Goal: Task Accomplishment & Management: Manage account settings

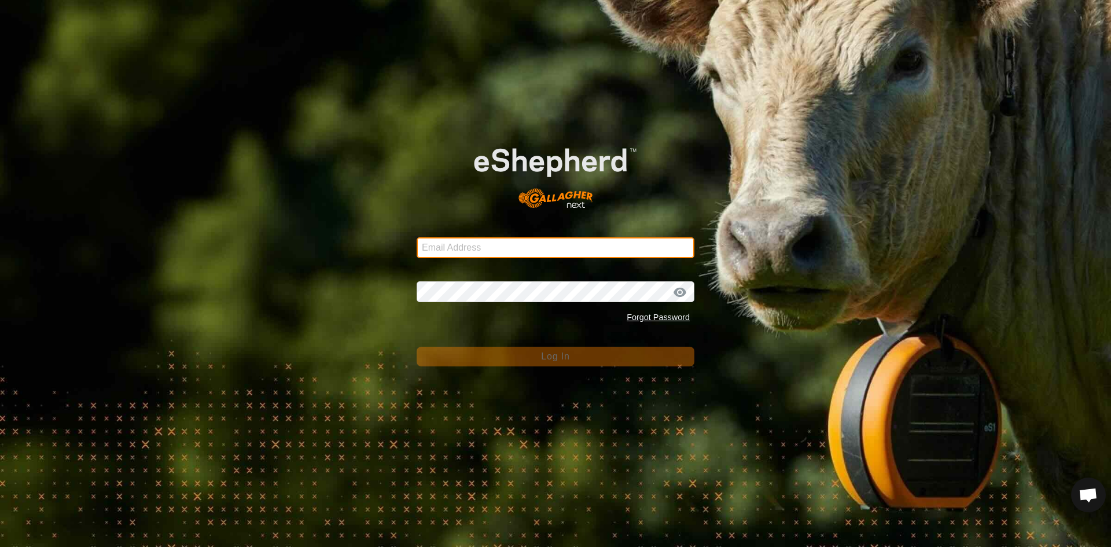
type input "[EMAIL_ADDRESS][DOMAIN_NAME]"
click at [527, 251] on input "[EMAIL_ADDRESS][DOMAIN_NAME]" at bounding box center [556, 247] width 278 height 21
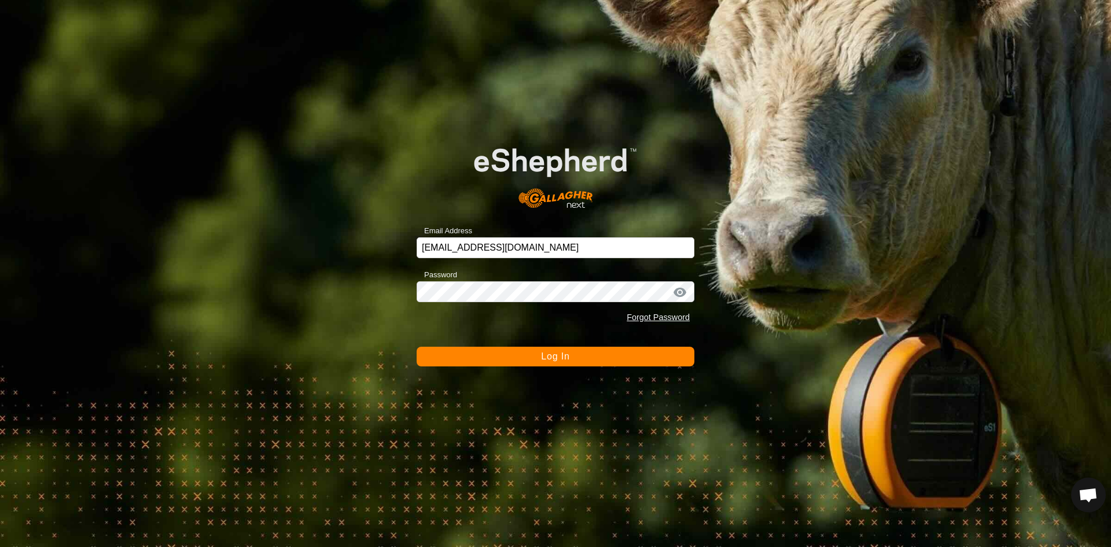
click at [570, 361] on button "Log In" at bounding box center [556, 357] width 278 height 20
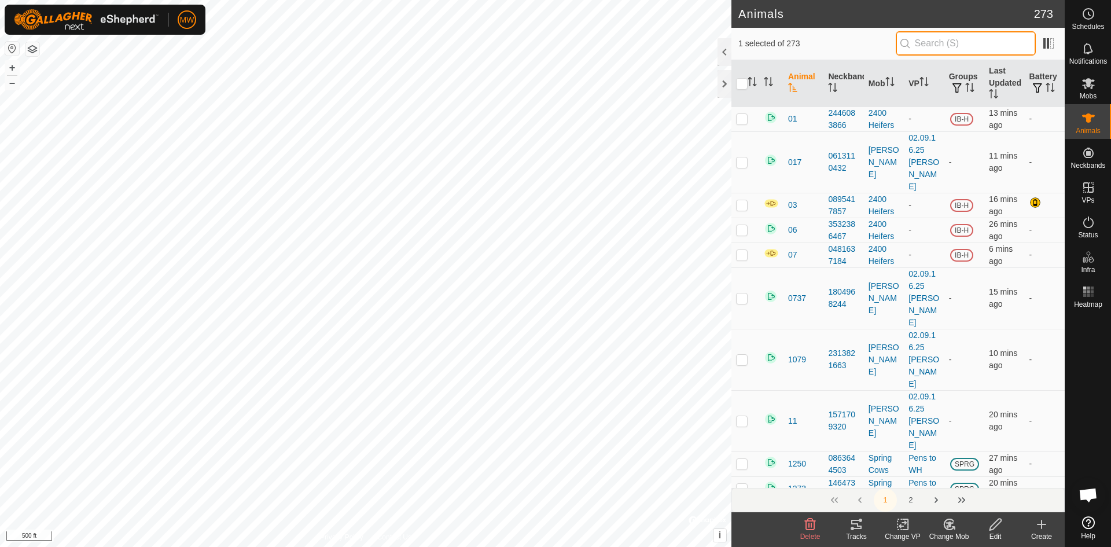
click at [934, 47] on input "text" at bounding box center [966, 43] width 140 height 24
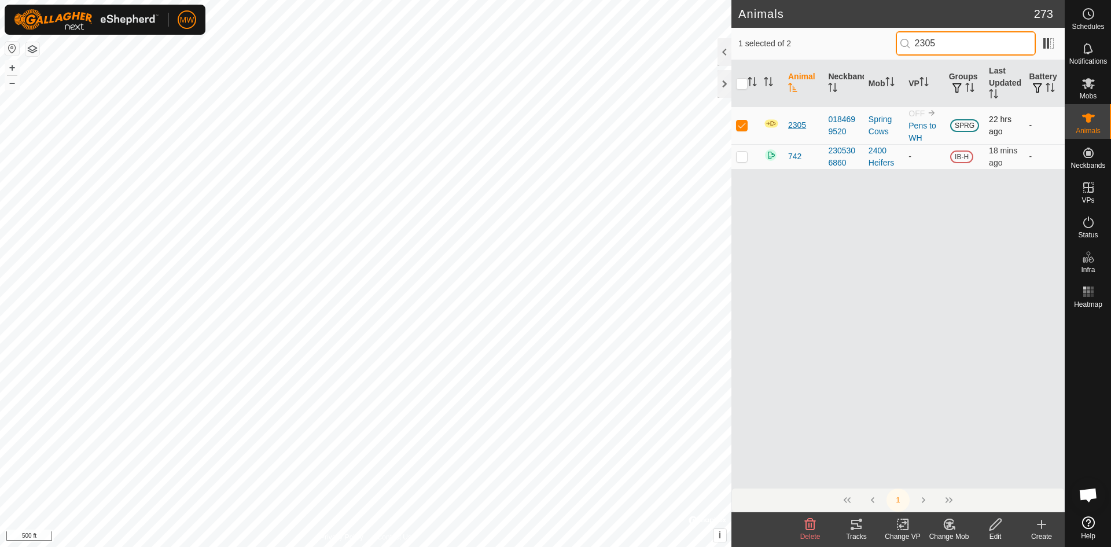
type input "2305"
click at [794, 127] on span "2305" at bounding box center [797, 125] width 18 height 12
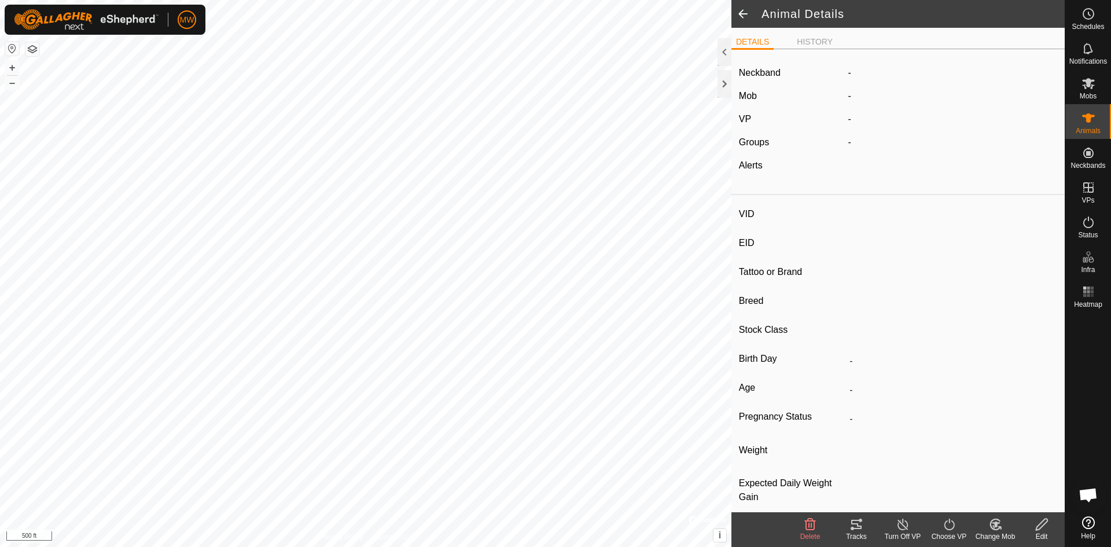
type input "2305"
type input "840003224268384"
type input "-"
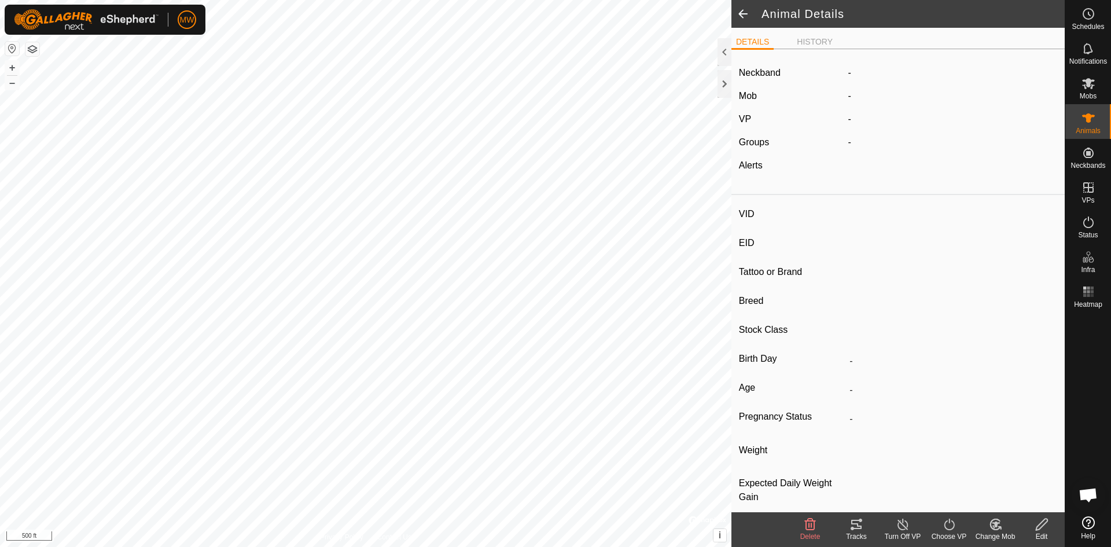
type input "0 kg"
type input "-"
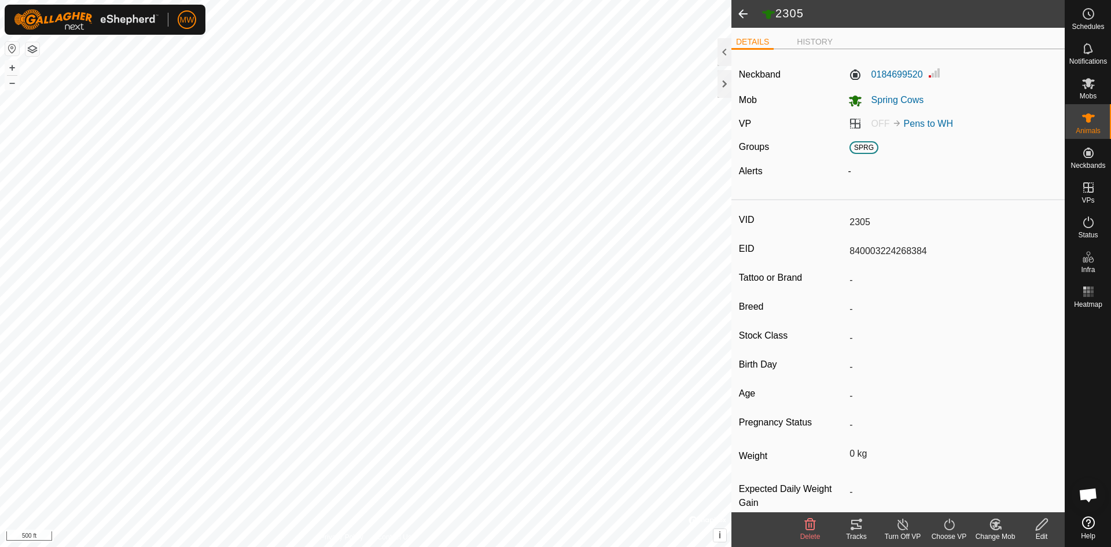
click at [743, 16] on span at bounding box center [743, 14] width 23 height 28
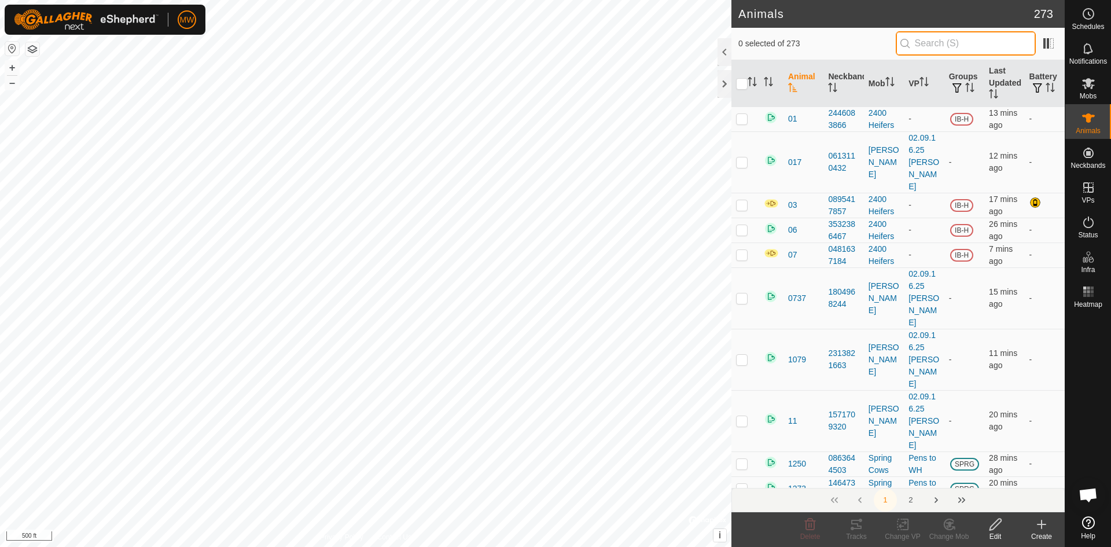
click at [921, 45] on input "text" at bounding box center [966, 43] width 140 height 24
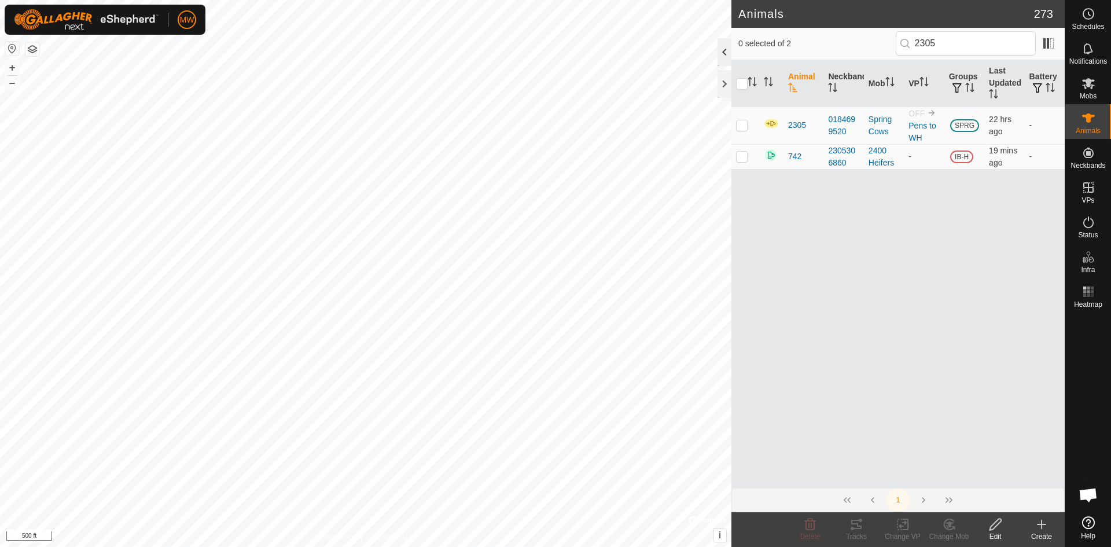
click at [722, 53] on div at bounding box center [725, 52] width 14 height 28
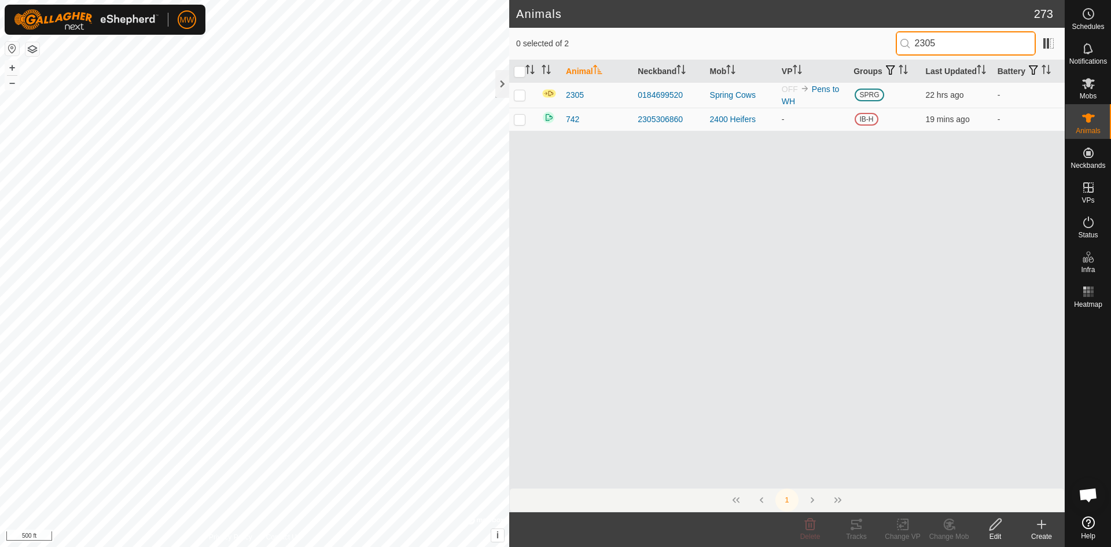
click at [943, 42] on input "2305" at bounding box center [966, 43] width 140 height 24
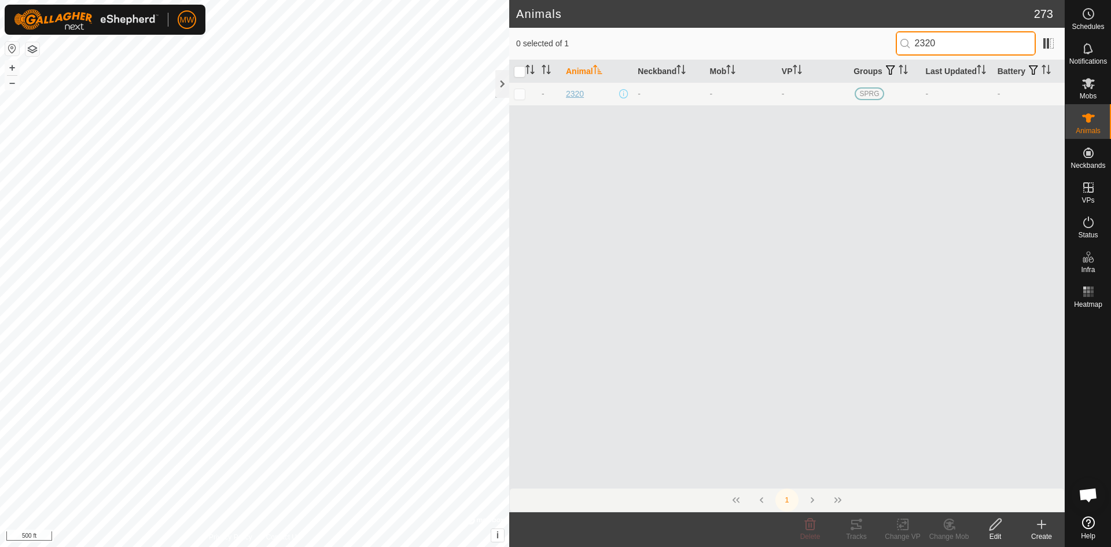
type input "2320"
click at [572, 100] on span "2320" at bounding box center [575, 94] width 18 height 12
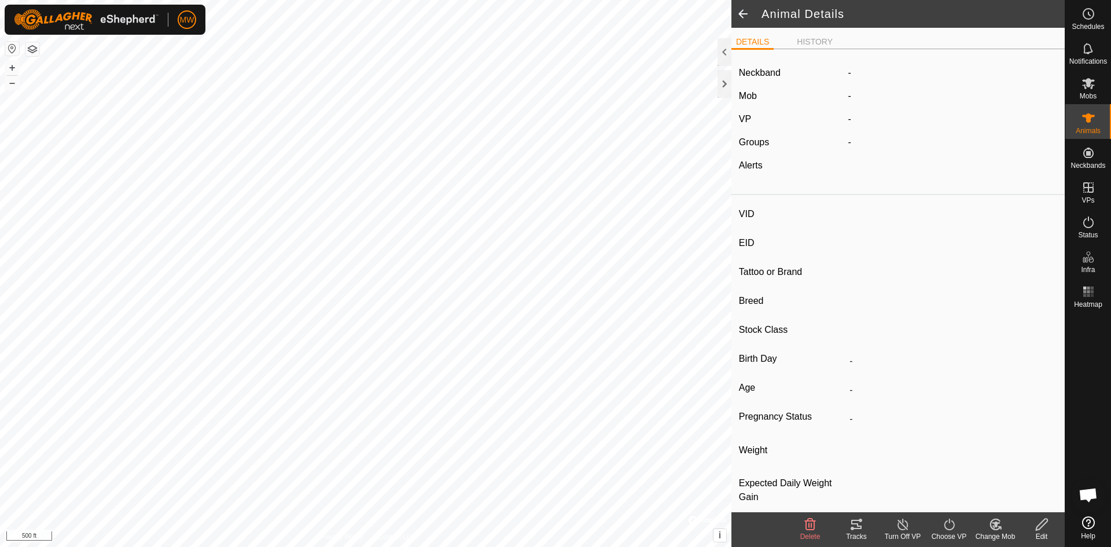
type input "2320"
type input "840003224268402"
type input "-"
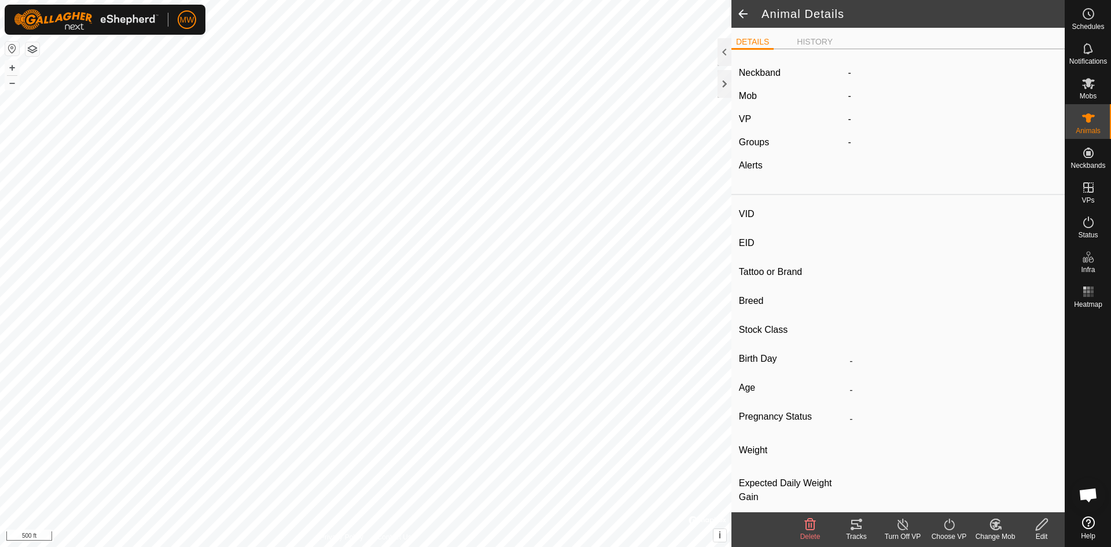
type input "0 kg"
type input "-"
click at [818, 39] on li "HISTORY" at bounding box center [814, 43] width 45 height 14
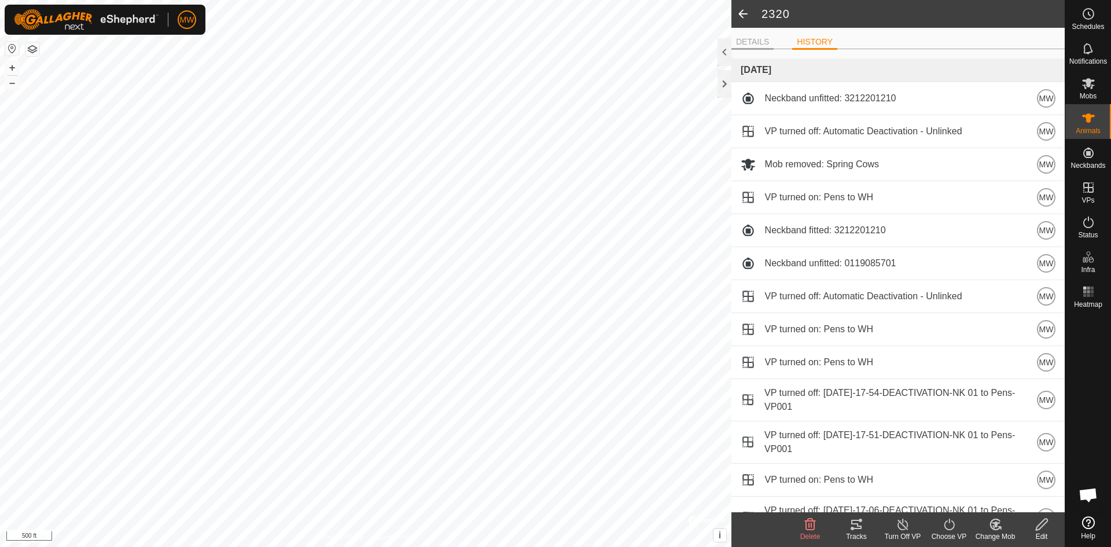
click at [750, 38] on li "DETAILS" at bounding box center [753, 43] width 42 height 14
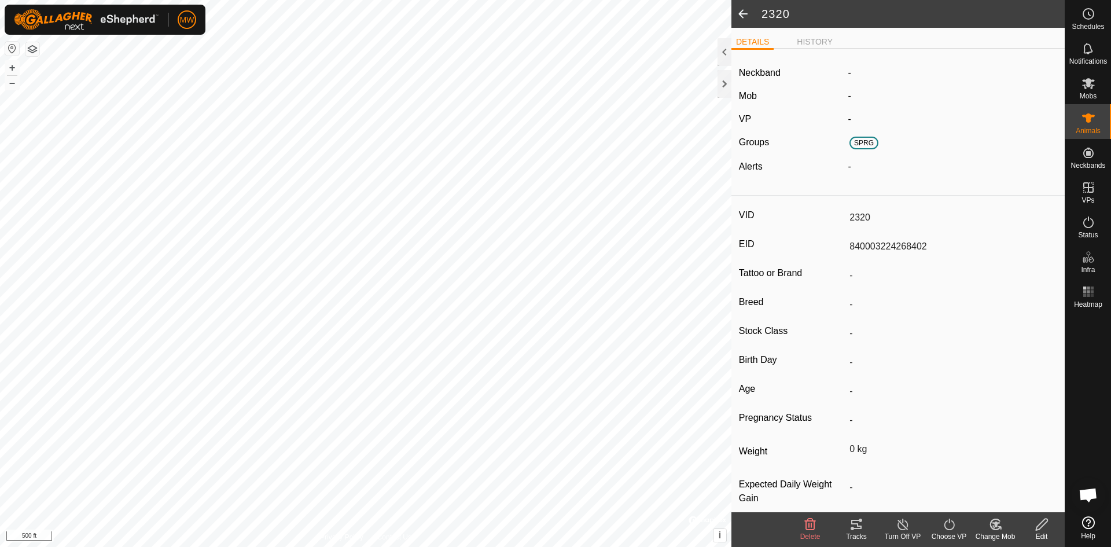
click at [1045, 527] on icon at bounding box center [1042, 524] width 14 height 14
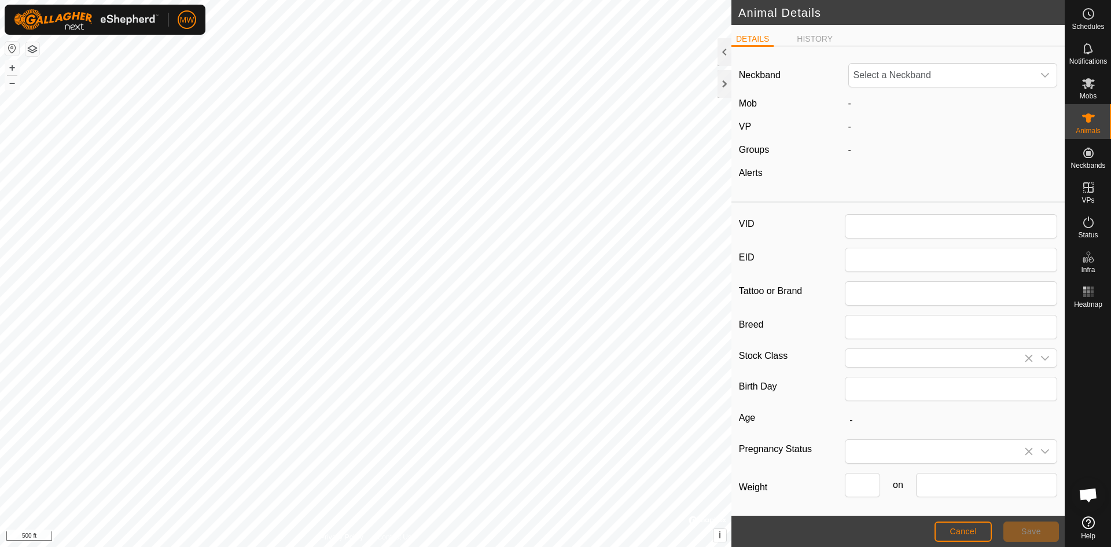
type input "2320"
type input "840003224268402"
type input "0"
click at [1041, 76] on icon "dropdown trigger" at bounding box center [1045, 75] width 9 height 9
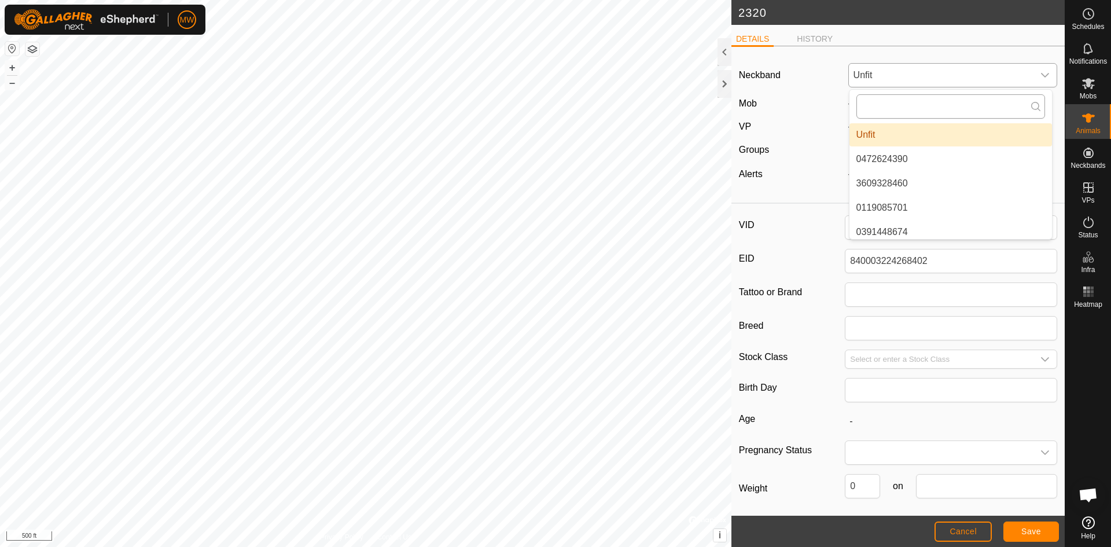
click at [931, 103] on input "text" at bounding box center [951, 106] width 189 height 24
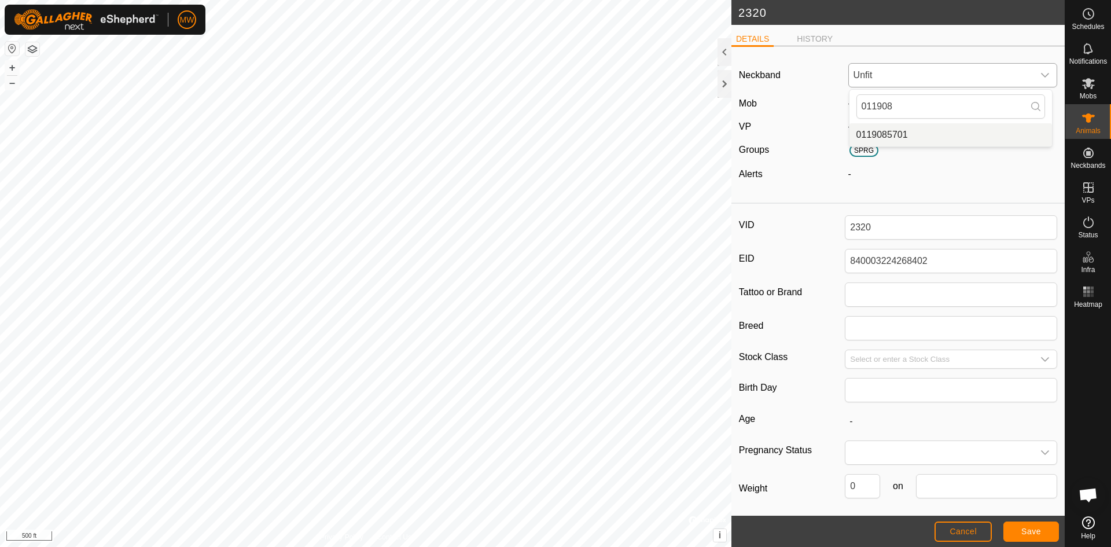
type input "011908"
click at [877, 134] on li "0119085701" at bounding box center [951, 134] width 203 height 23
click at [1037, 528] on span "Save" at bounding box center [1032, 531] width 20 height 9
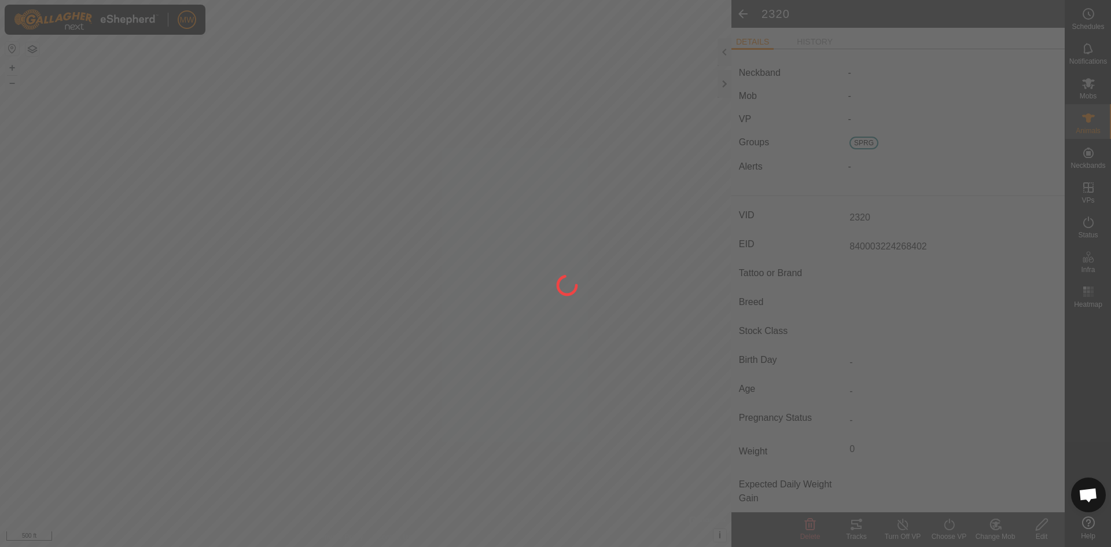
type input "-"
type input "0 kg"
type input "-"
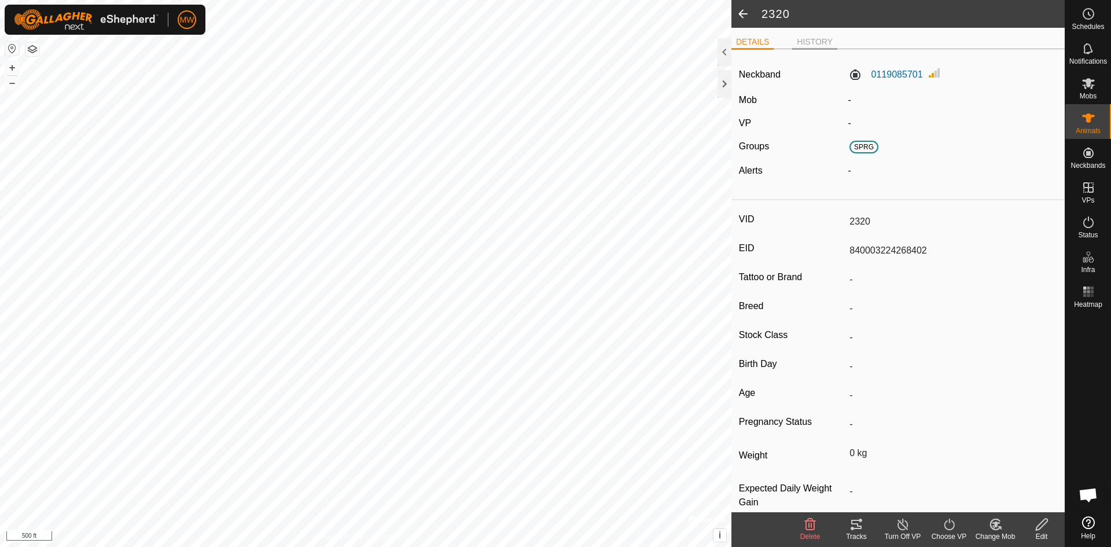
click at [812, 38] on li "HISTORY" at bounding box center [814, 43] width 45 height 14
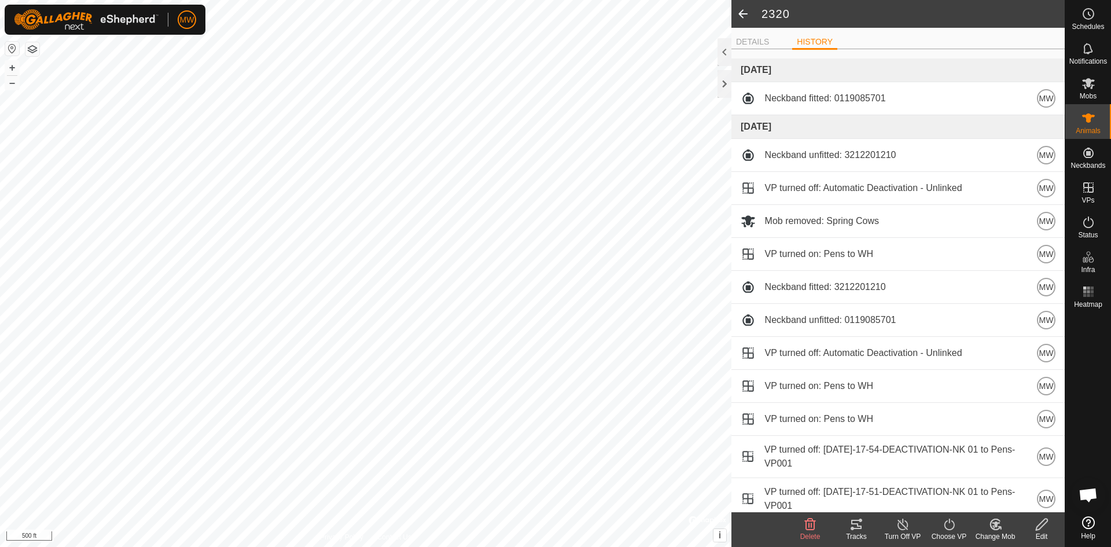
click at [993, 523] on icon at bounding box center [996, 525] width 8 height 6
click at [1014, 478] on link "Choose Mob..." at bounding box center [1030, 474] width 115 height 23
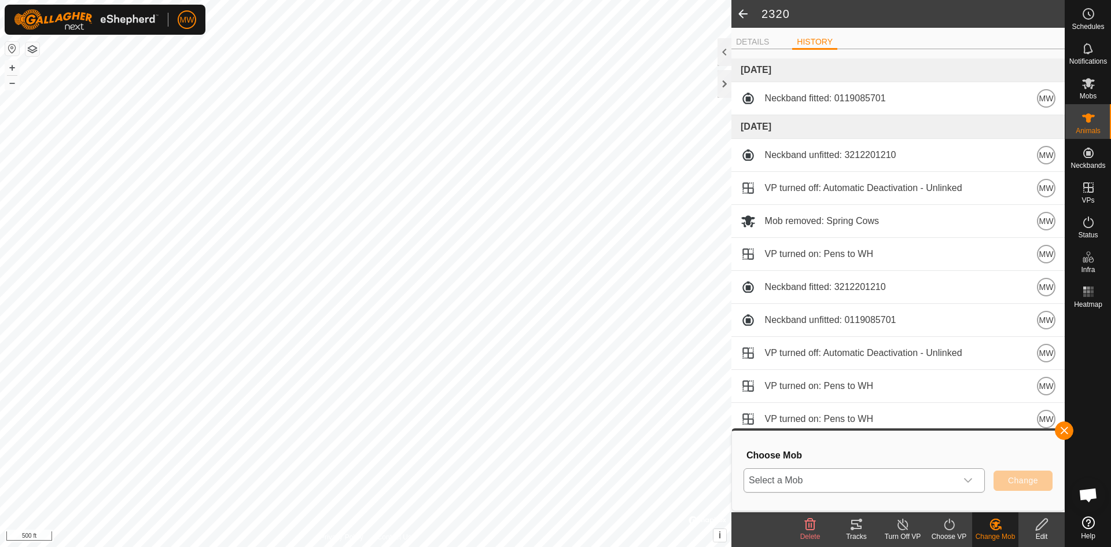
click at [864, 478] on span "Select a Mob" at bounding box center [850, 480] width 212 height 23
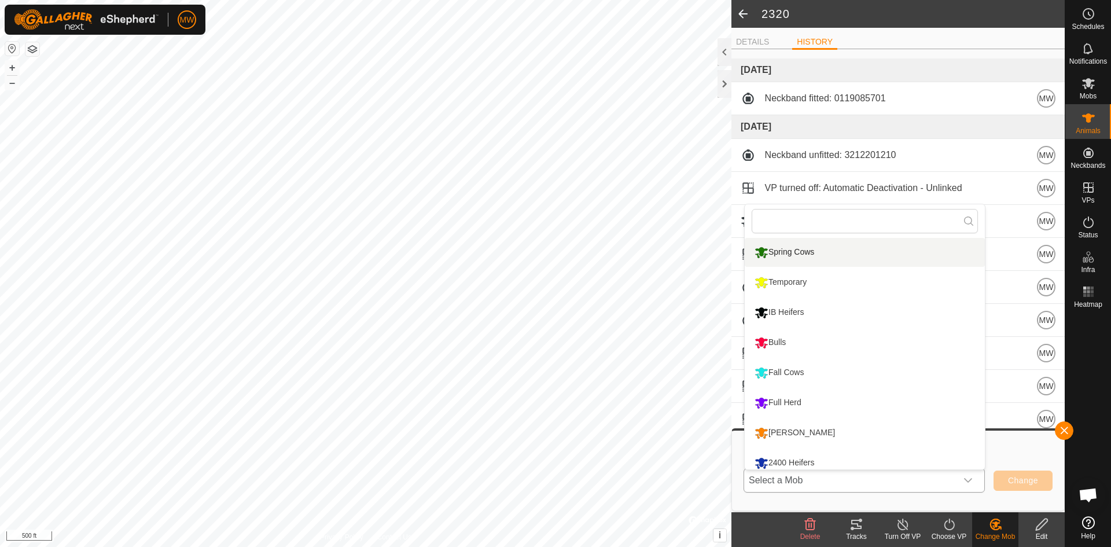
click at [802, 256] on li "Spring Cows" at bounding box center [865, 252] width 240 height 29
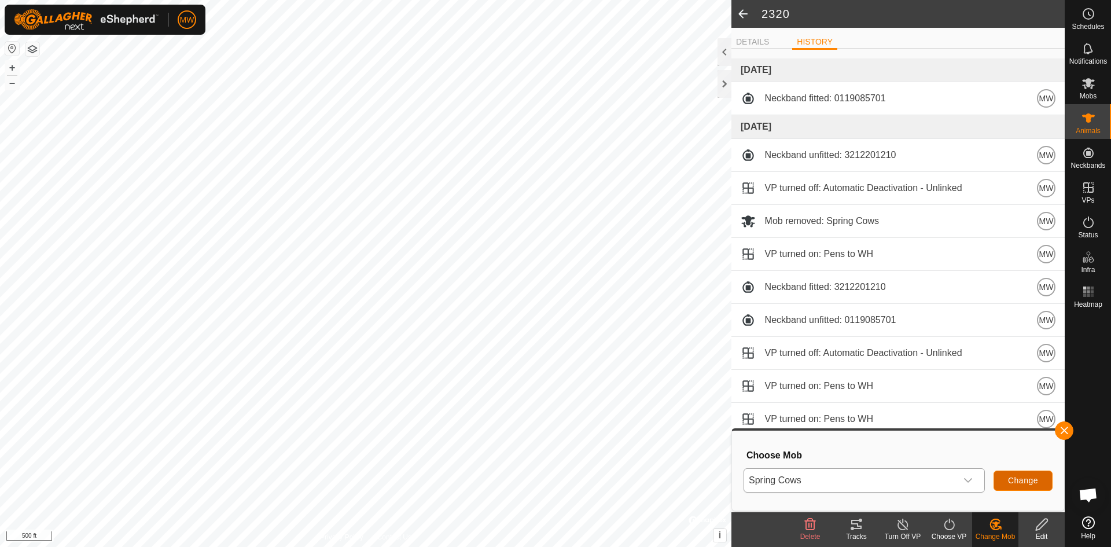
click at [1037, 478] on span "Change" at bounding box center [1023, 480] width 30 height 9
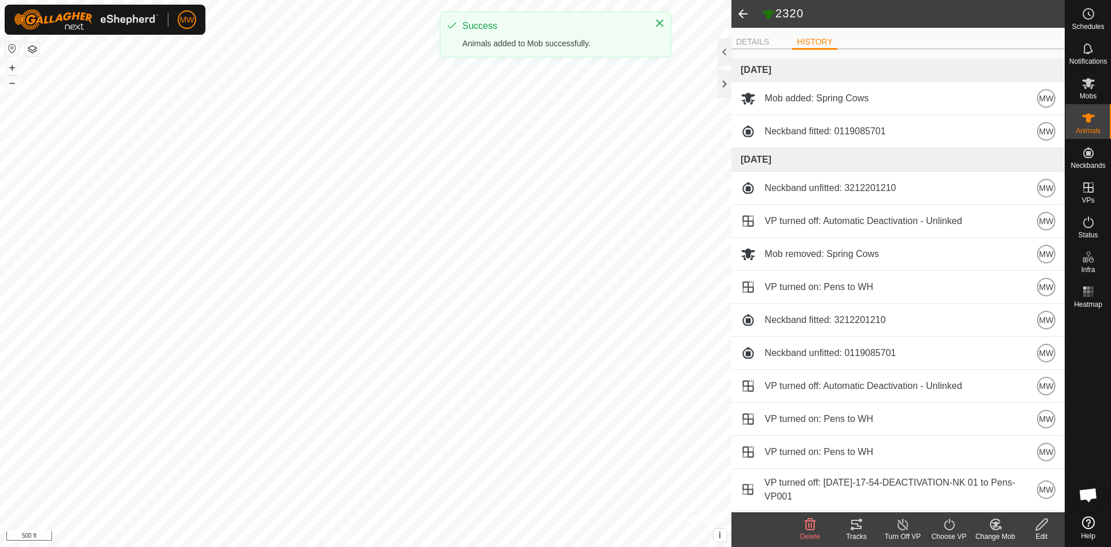
click at [949, 528] on icon at bounding box center [949, 524] width 14 height 14
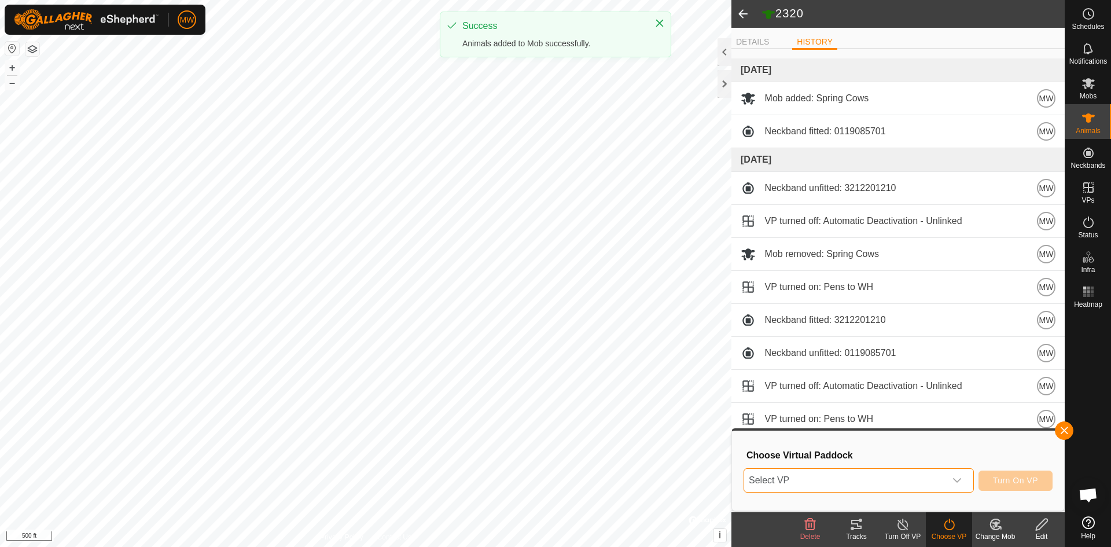
click at [816, 474] on span "Select VP" at bounding box center [844, 480] width 201 height 23
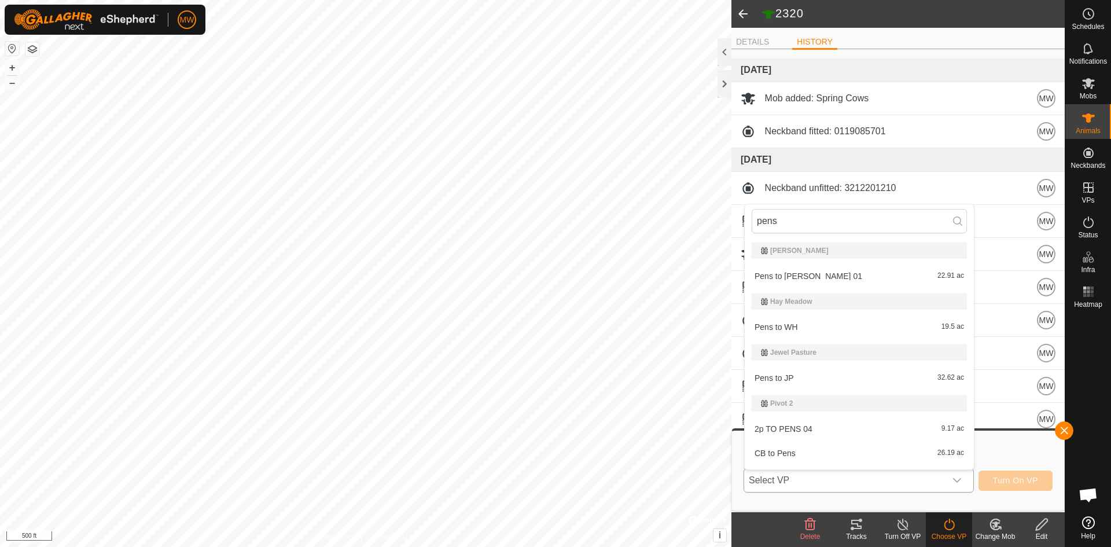
scroll to position [20, 0]
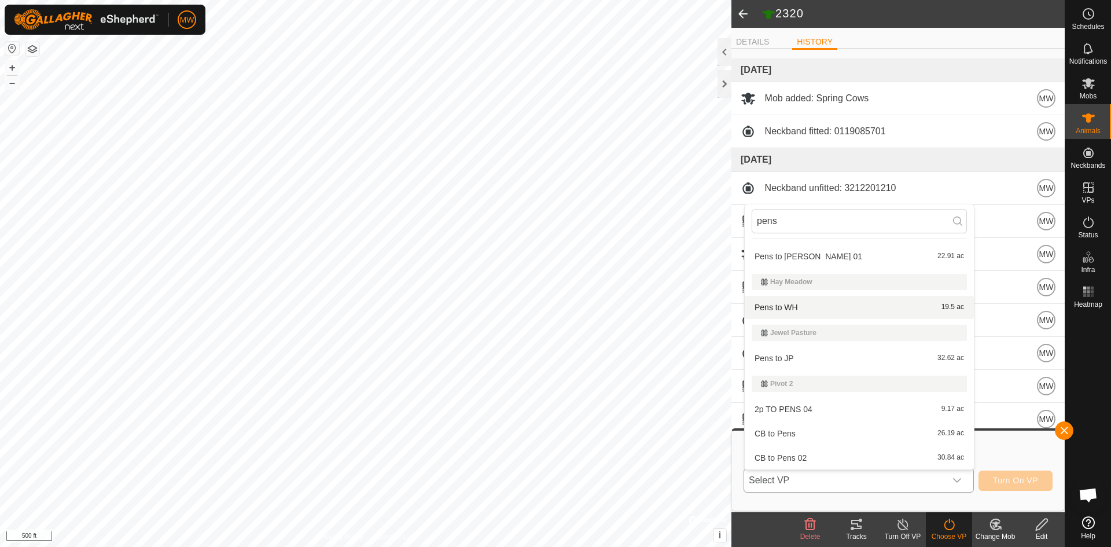
type input "pens"
click at [771, 306] on li "Pens to WH 19.5 ac" at bounding box center [859, 307] width 229 height 23
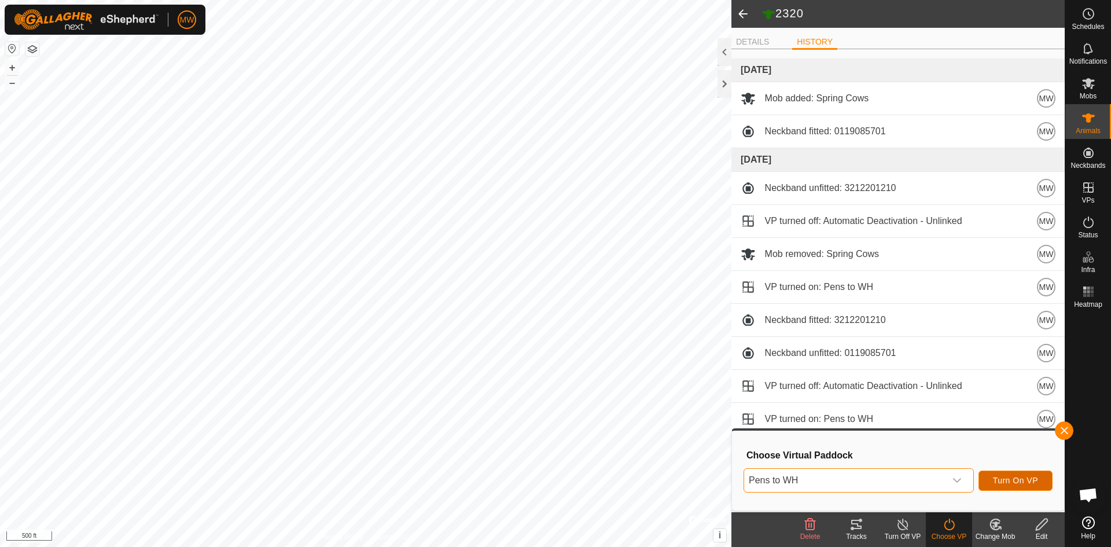
click at [1018, 481] on span "Turn On VP" at bounding box center [1015, 480] width 45 height 9
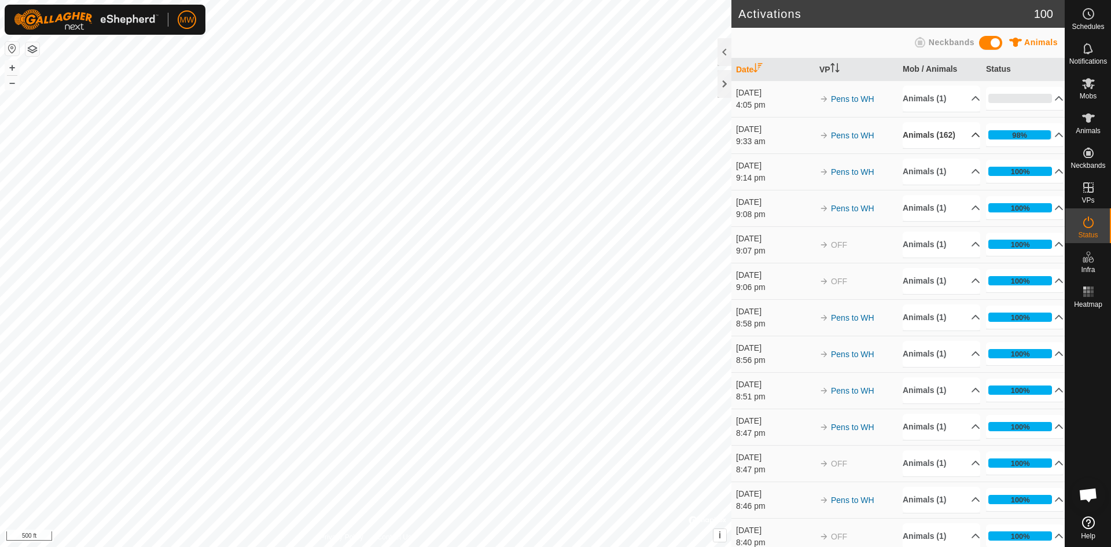
click at [963, 140] on p-accordion-header "Animals (162)" at bounding box center [942, 135] width 78 height 26
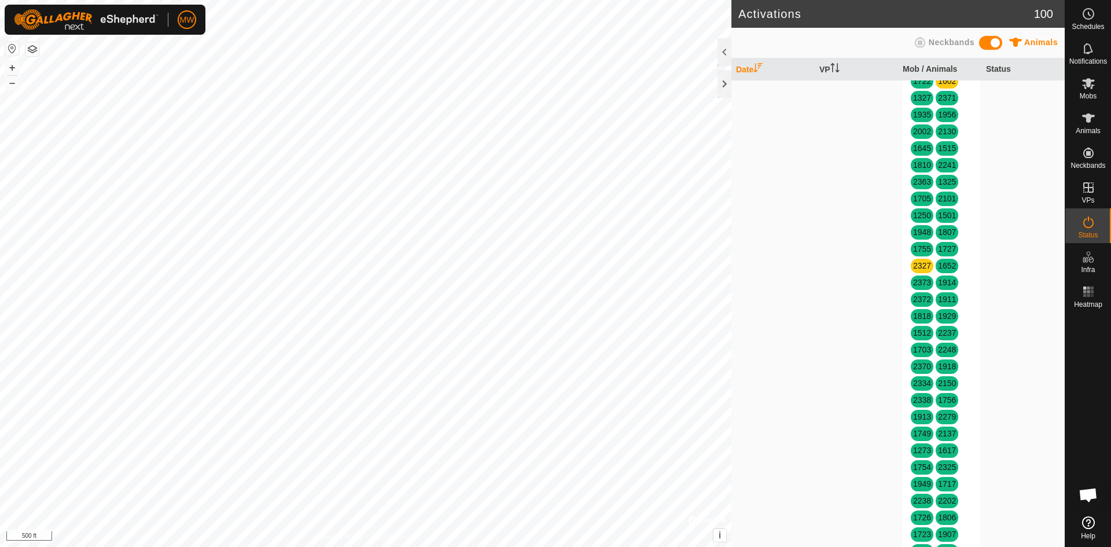
scroll to position [174, 0]
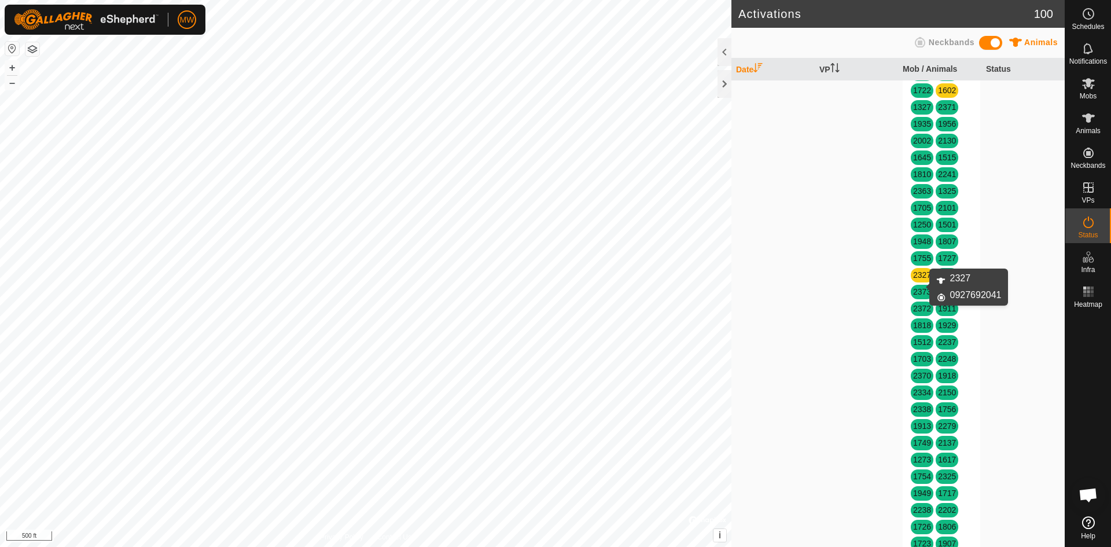
click at [921, 280] on link "2327" at bounding box center [922, 274] width 18 height 9
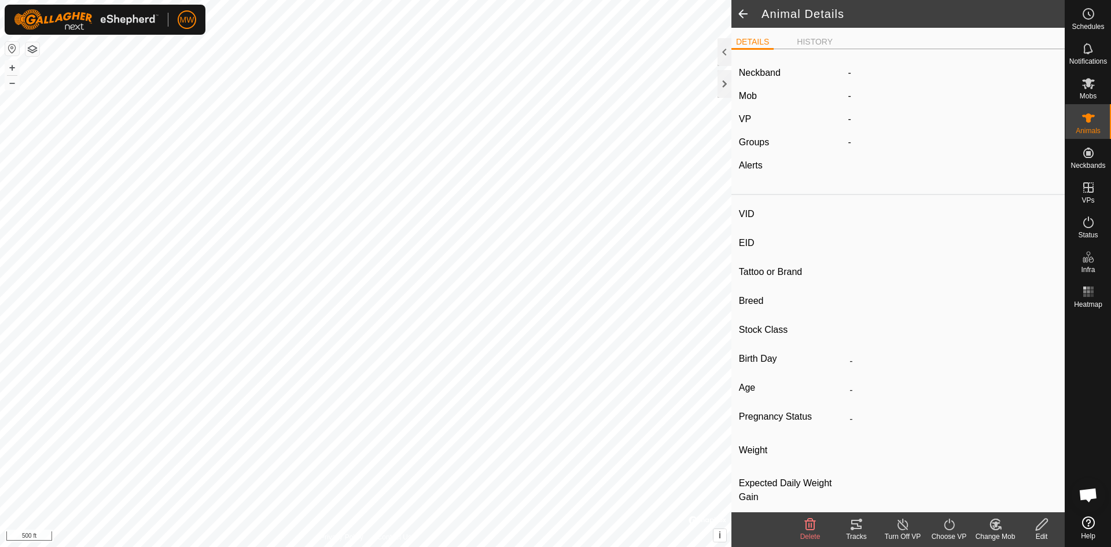
type input "2327"
type input "840003224268405"
type input "-"
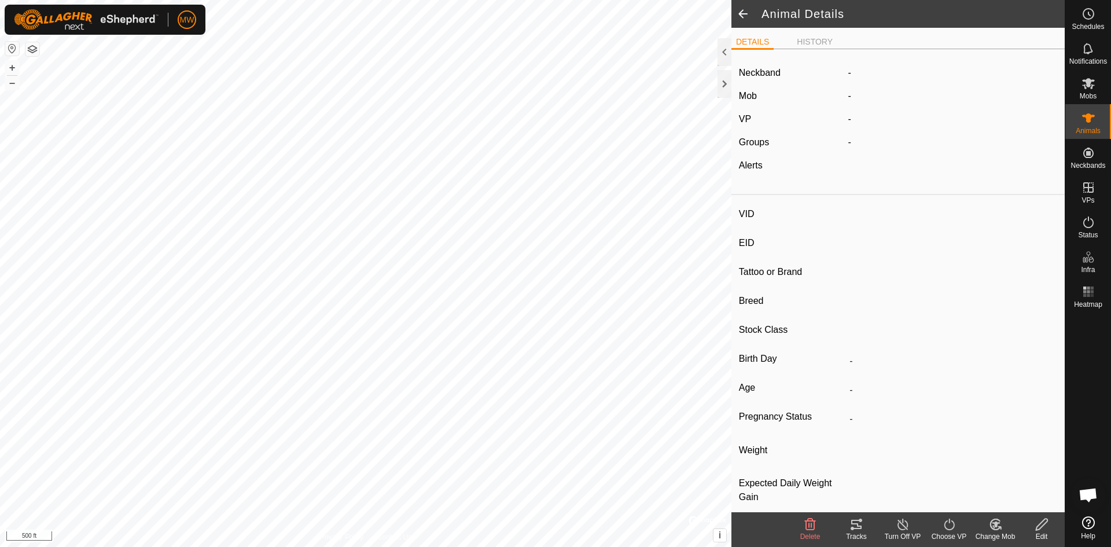
type input "-"
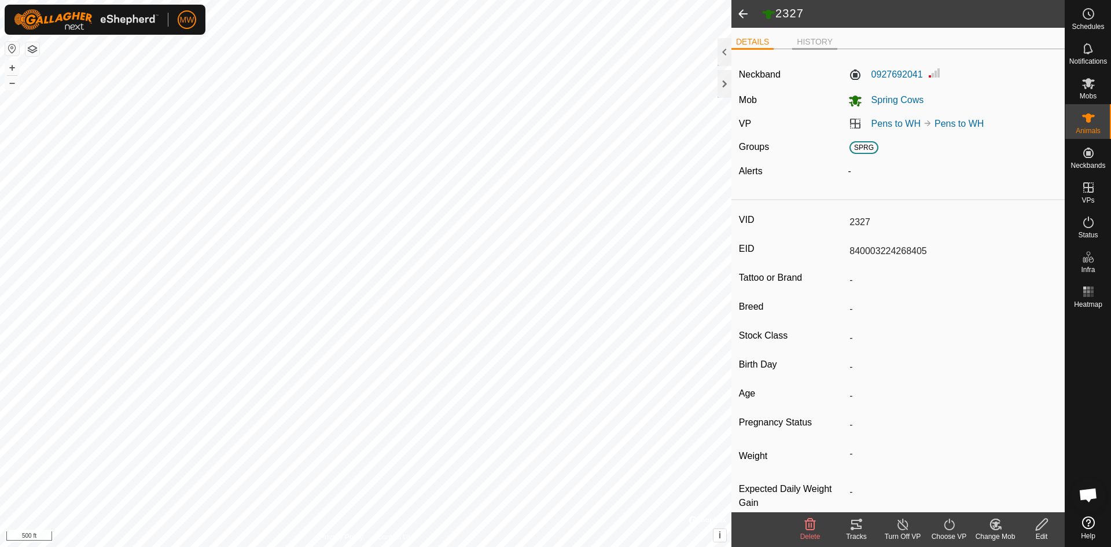
click at [813, 38] on li "HISTORY" at bounding box center [814, 43] width 45 height 14
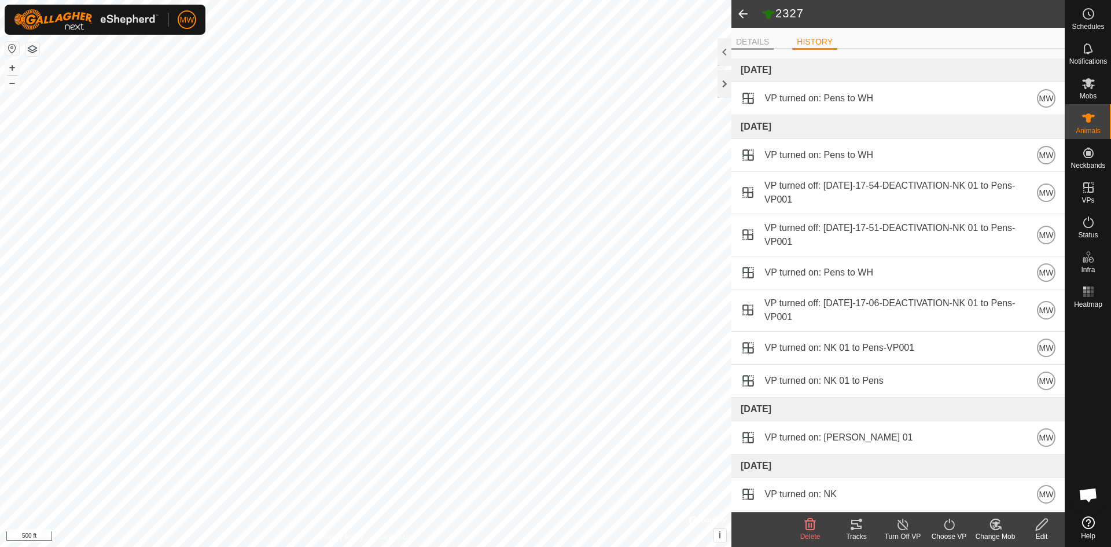
click at [760, 41] on li "DETAILS" at bounding box center [753, 43] width 42 height 14
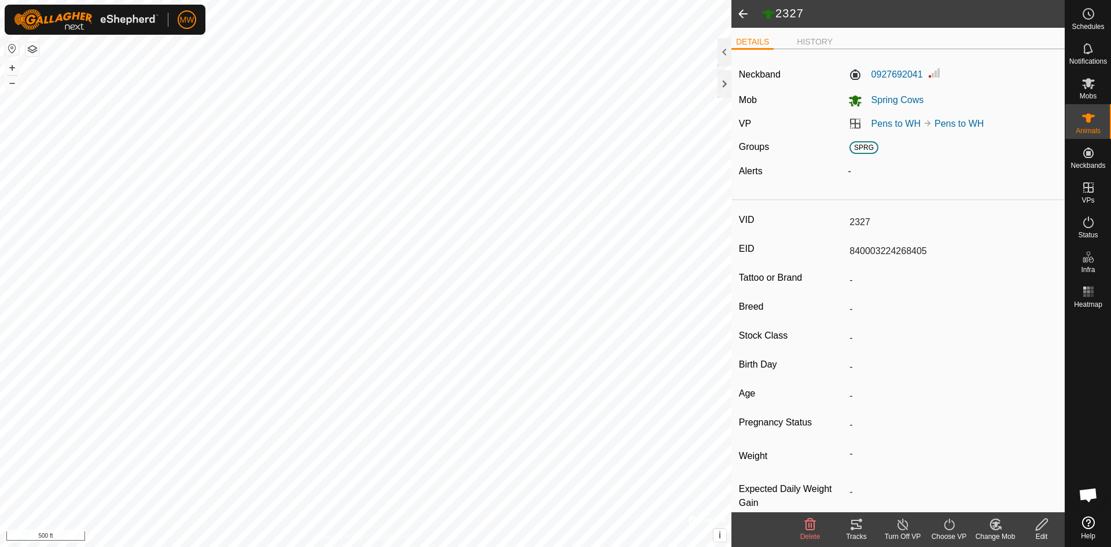
click at [585, 546] on html "MW Schedules Notifications Mobs Animals Neckbands VPs Status Infra Heatmap Help…" at bounding box center [555, 273] width 1111 height 547
click at [722, 533] on div "B69 0004973989 Bulls SB + – ⇧ i © Mapbox , © OpenStreetMap , Improve this map 1…" at bounding box center [366, 273] width 732 height 547
